Goal: Task Accomplishment & Management: Manage account settings

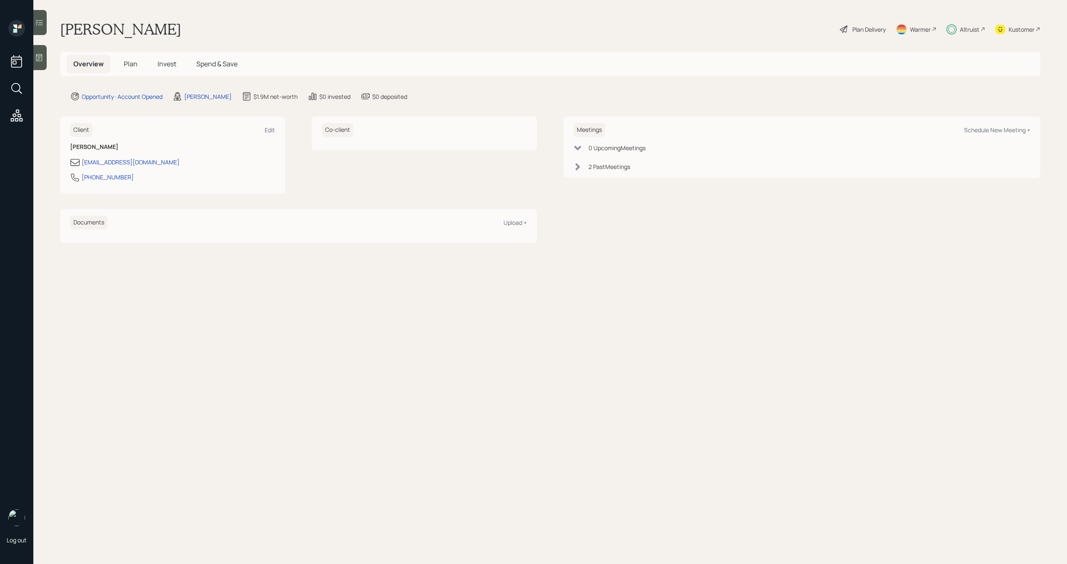
click at [168, 64] on span "Invest" at bounding box center [167, 63] width 19 height 9
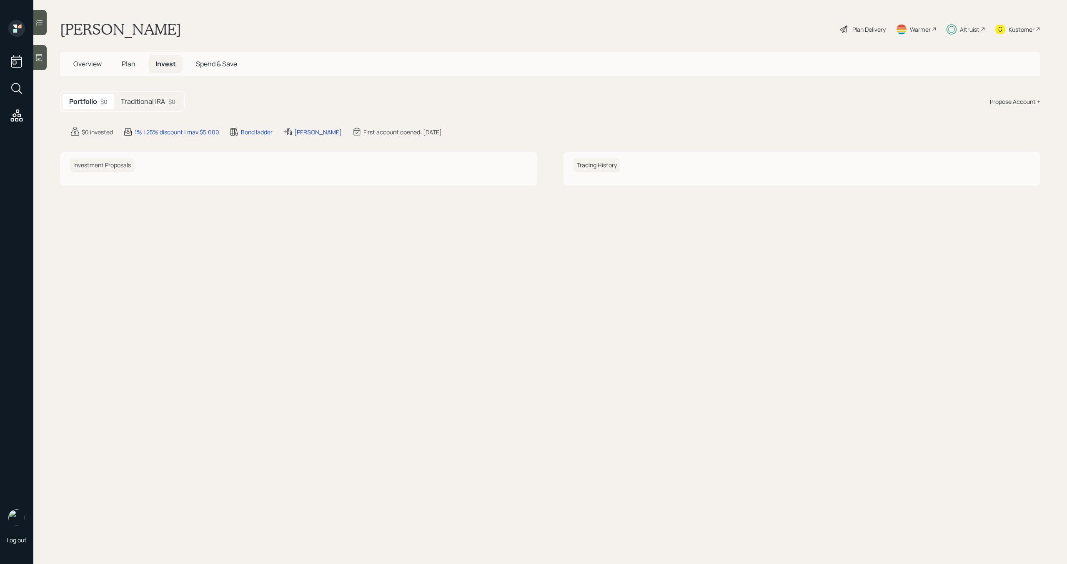
click at [160, 104] on h5 "Traditional IRA" at bounding box center [143, 102] width 44 height 8
